Goal: Information Seeking & Learning: Learn about a topic

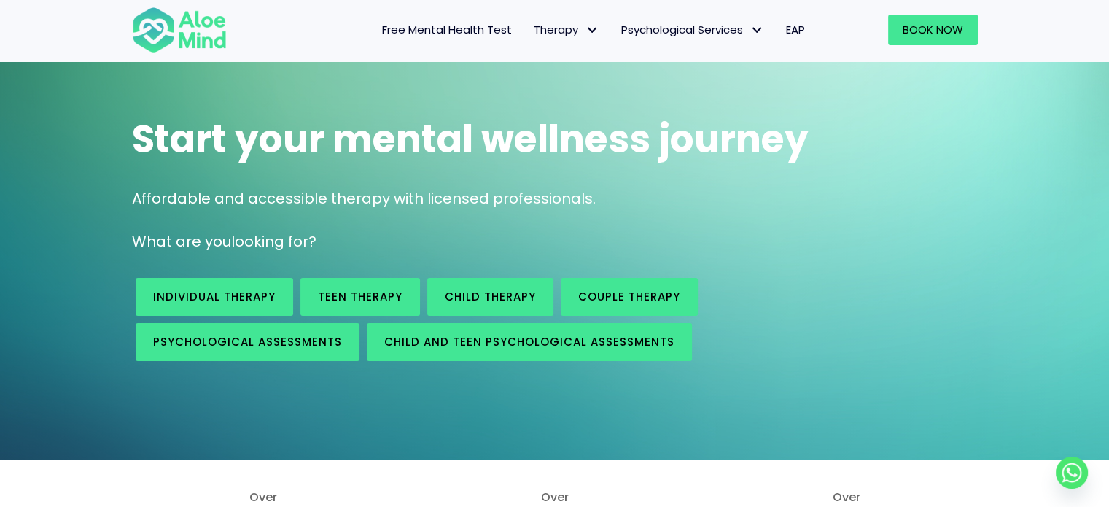
scroll to position [146, 0]
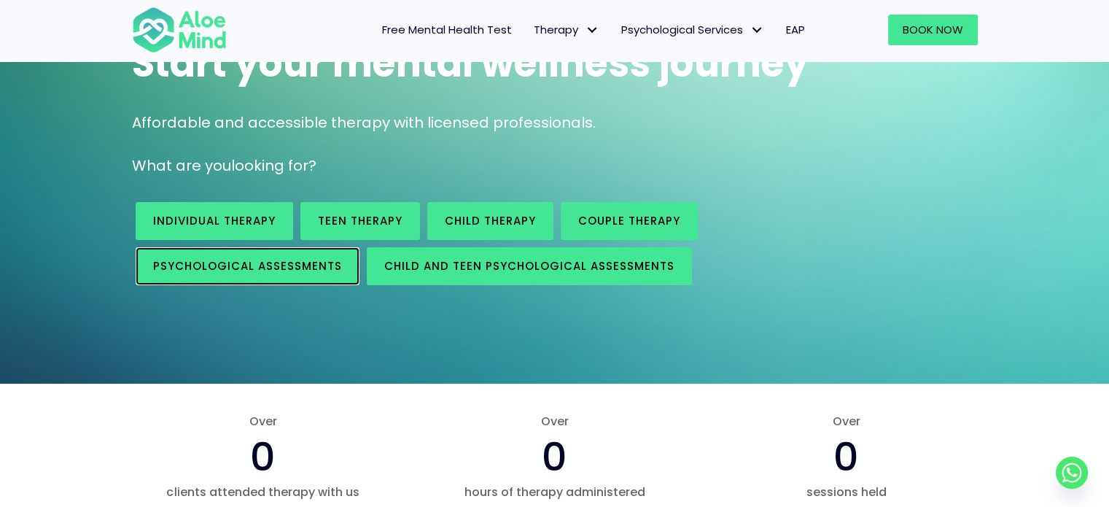
click at [260, 265] on span "Psychological assessments" at bounding box center [247, 265] width 189 height 15
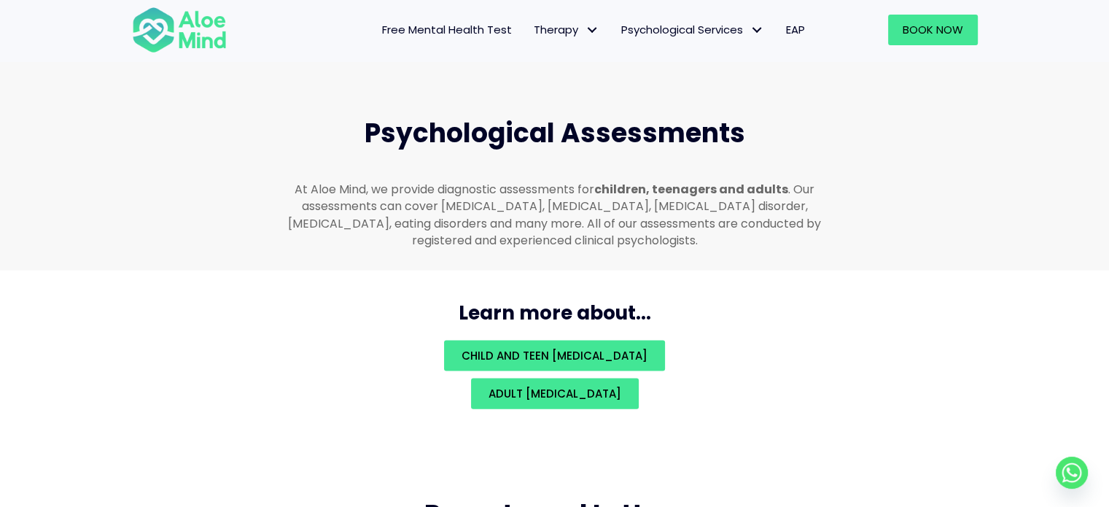
scroll to position [3096, 0]
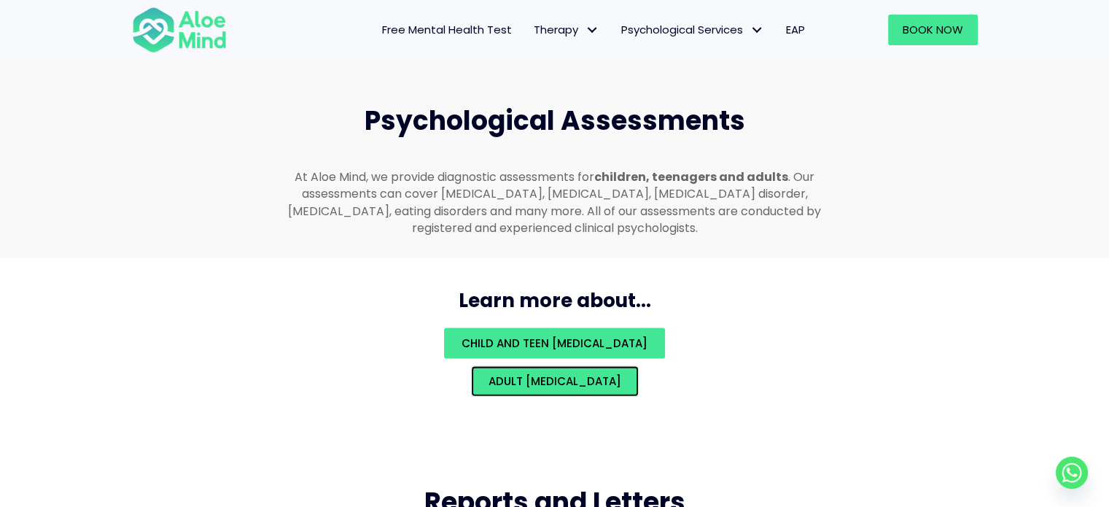
click at [621, 373] on span "Adult psychological assessment" at bounding box center [554, 380] width 133 height 15
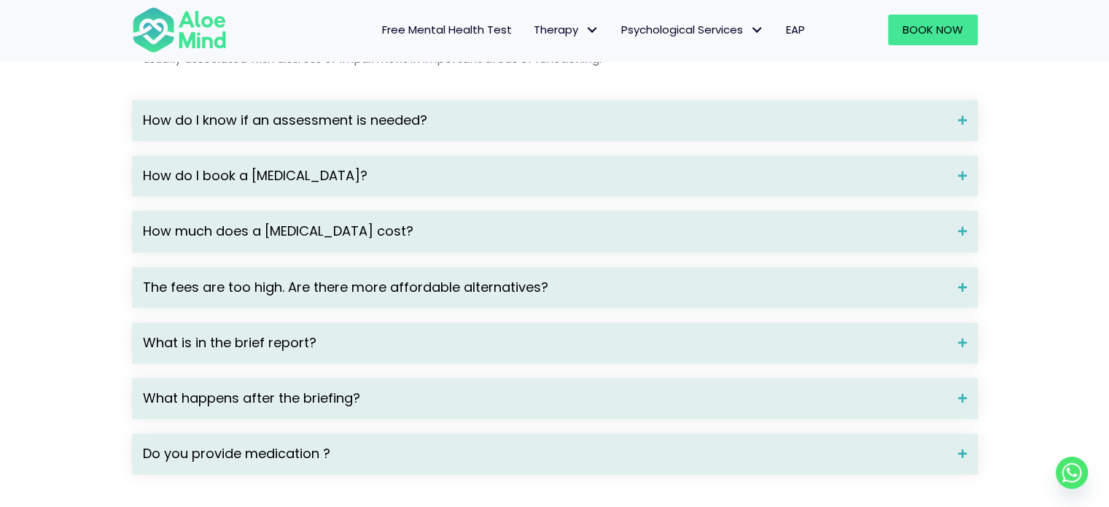
scroll to position [1968, 0]
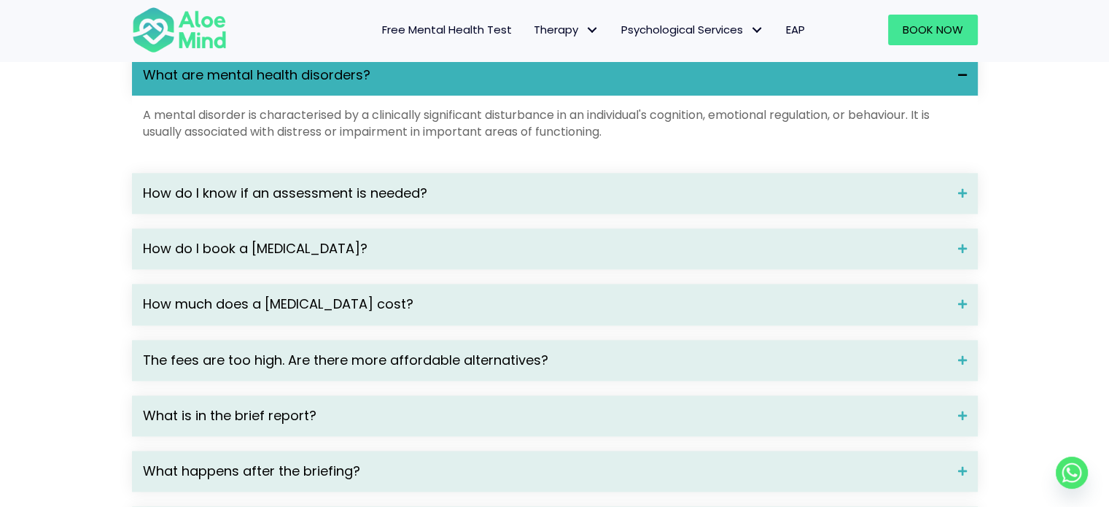
click at [964, 198] on span at bounding box center [957, 193] width 20 height 10
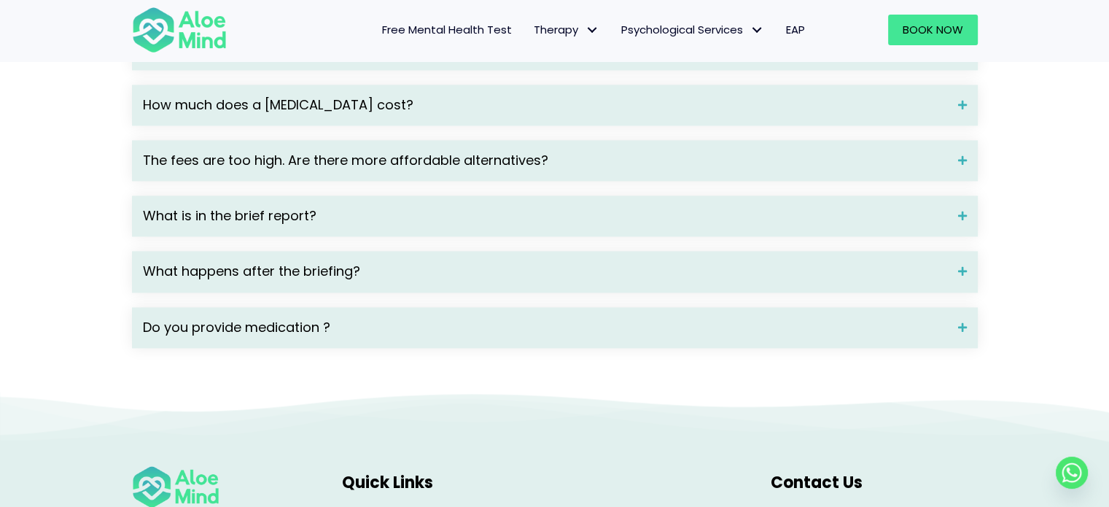
scroll to position [2333, 0]
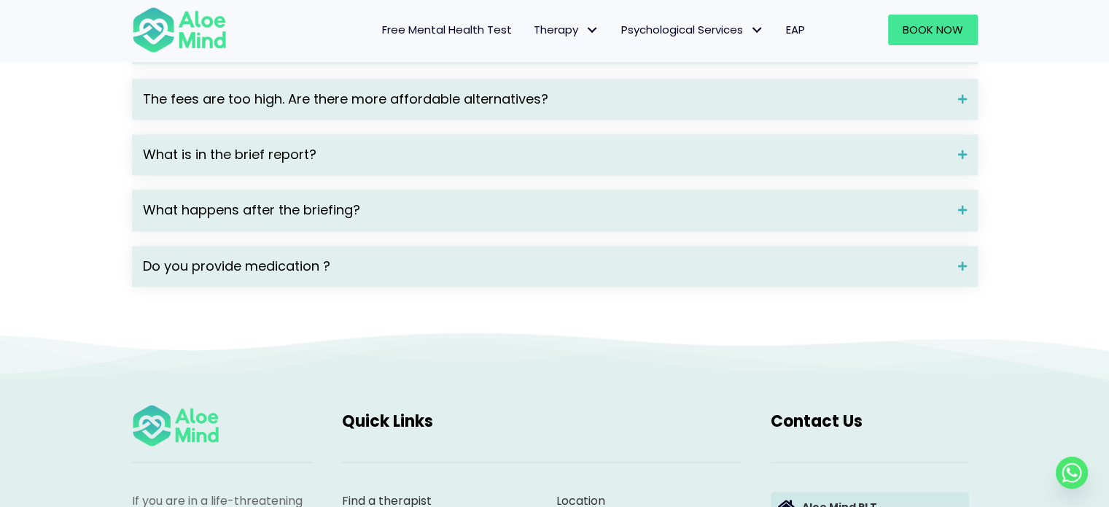
click at [958, 167] on div "What is in the brief report?" at bounding box center [555, 154] width 846 height 41
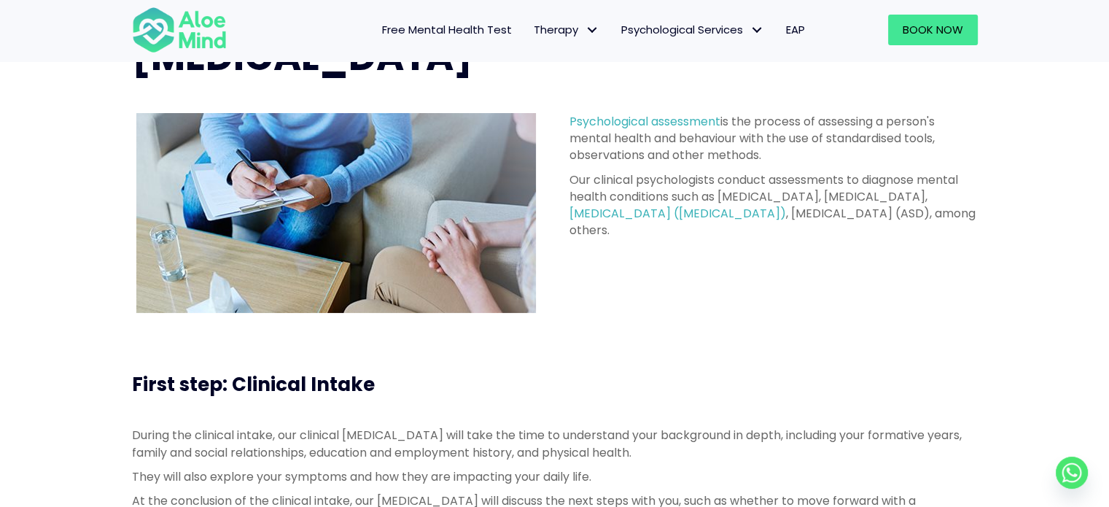
scroll to position [73, 0]
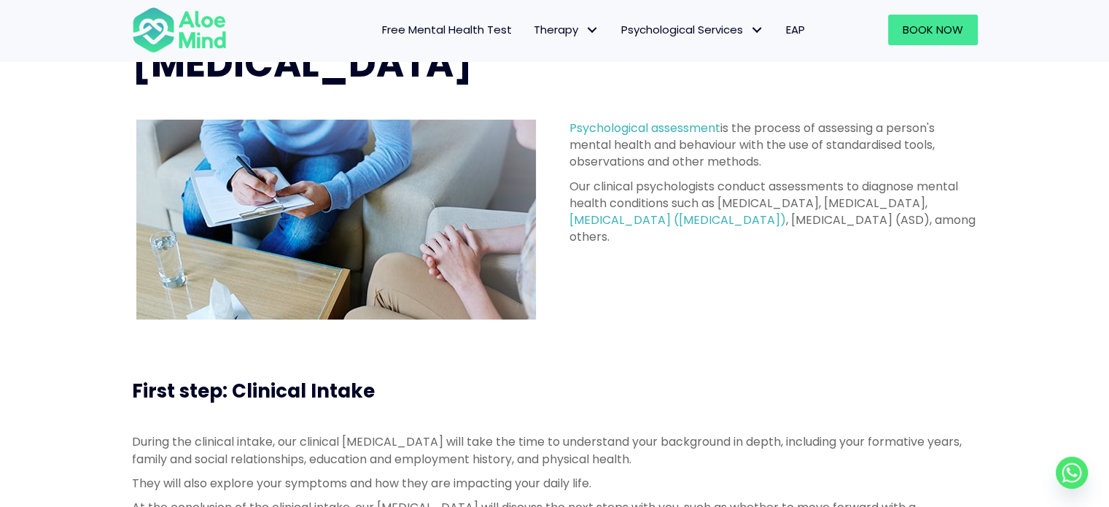
click at [450, 32] on span "Free Mental Health Test" at bounding box center [447, 29] width 130 height 15
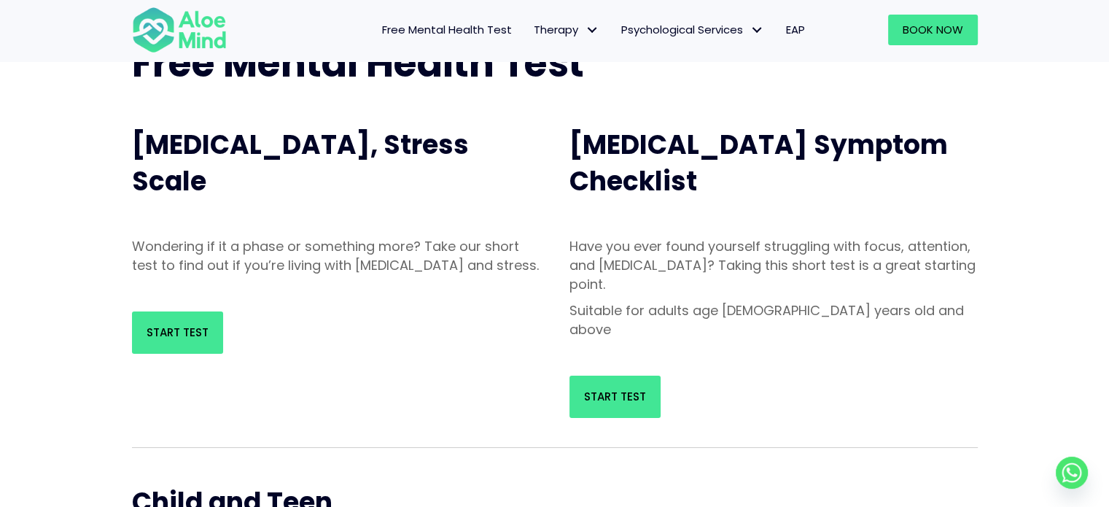
scroll to position [219, 0]
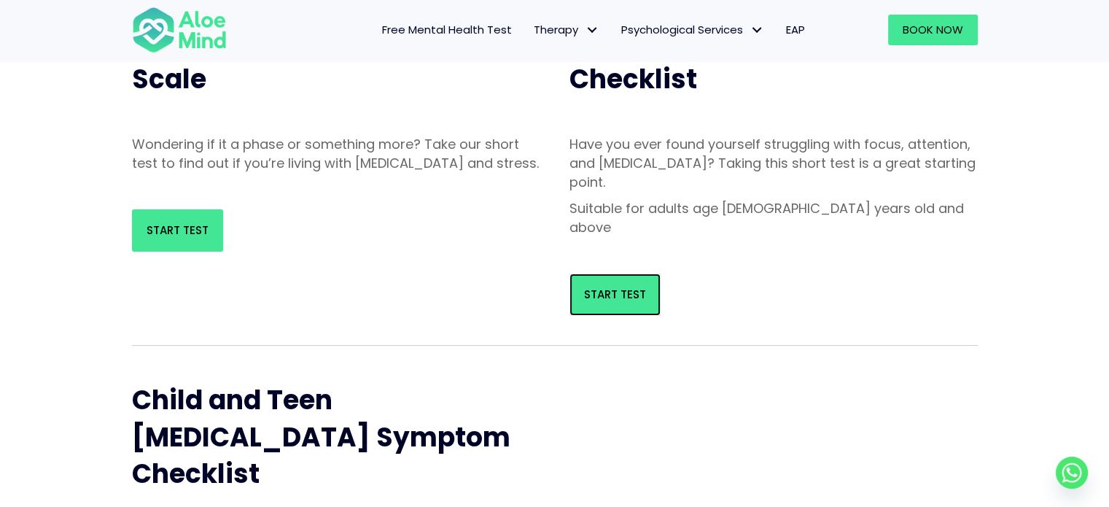
click at [604, 286] on span "Start Test" at bounding box center [615, 293] width 62 height 15
